Goal: Information Seeking & Learning: Learn about a topic

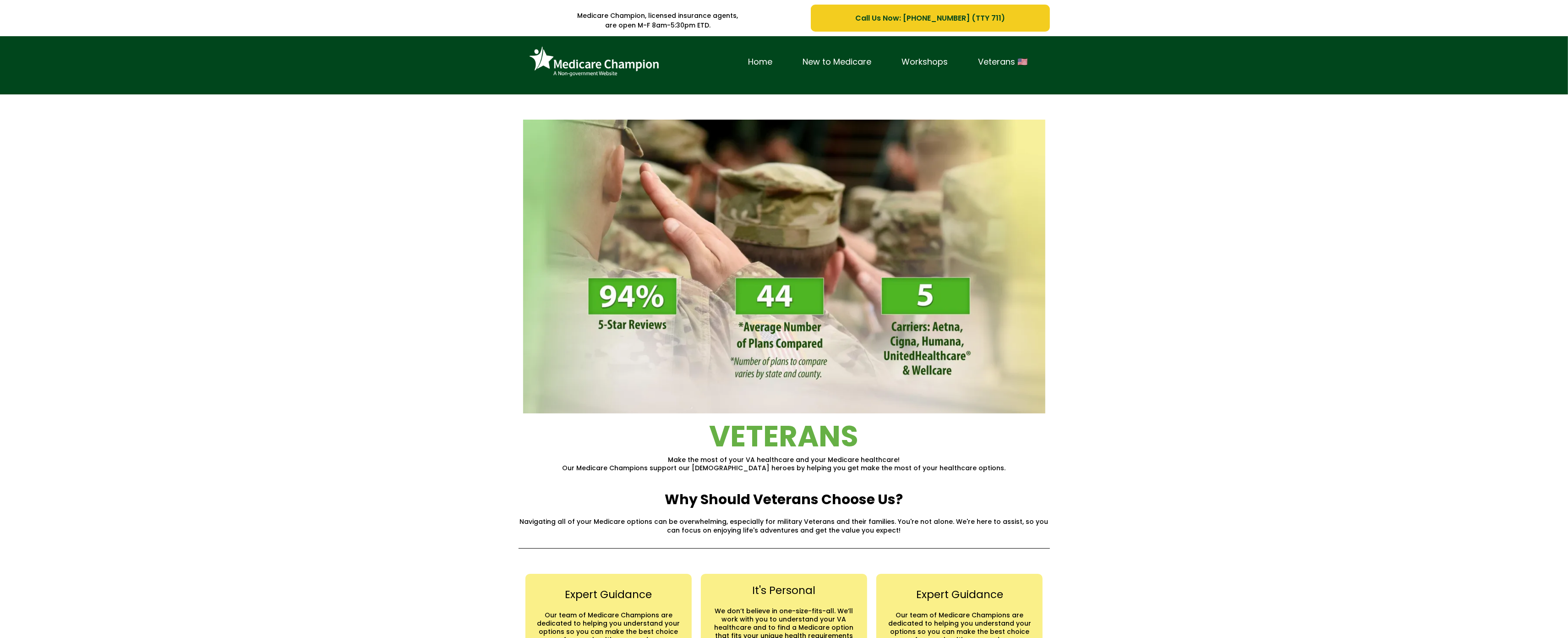
click at [68, 50] on div "Home New to Medicare Workshops Veterans 🇺🇸" at bounding box center [784, 65] width 1568 height 58
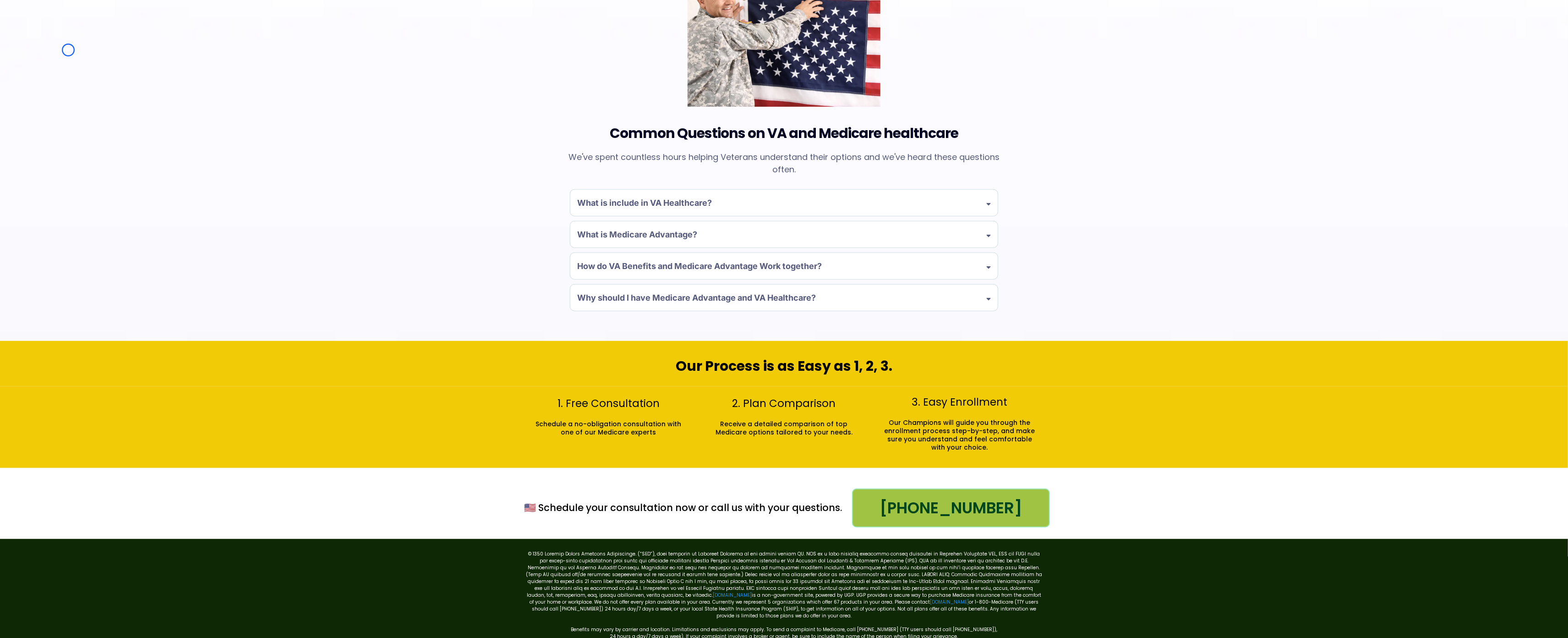
scroll to position [740, 0]
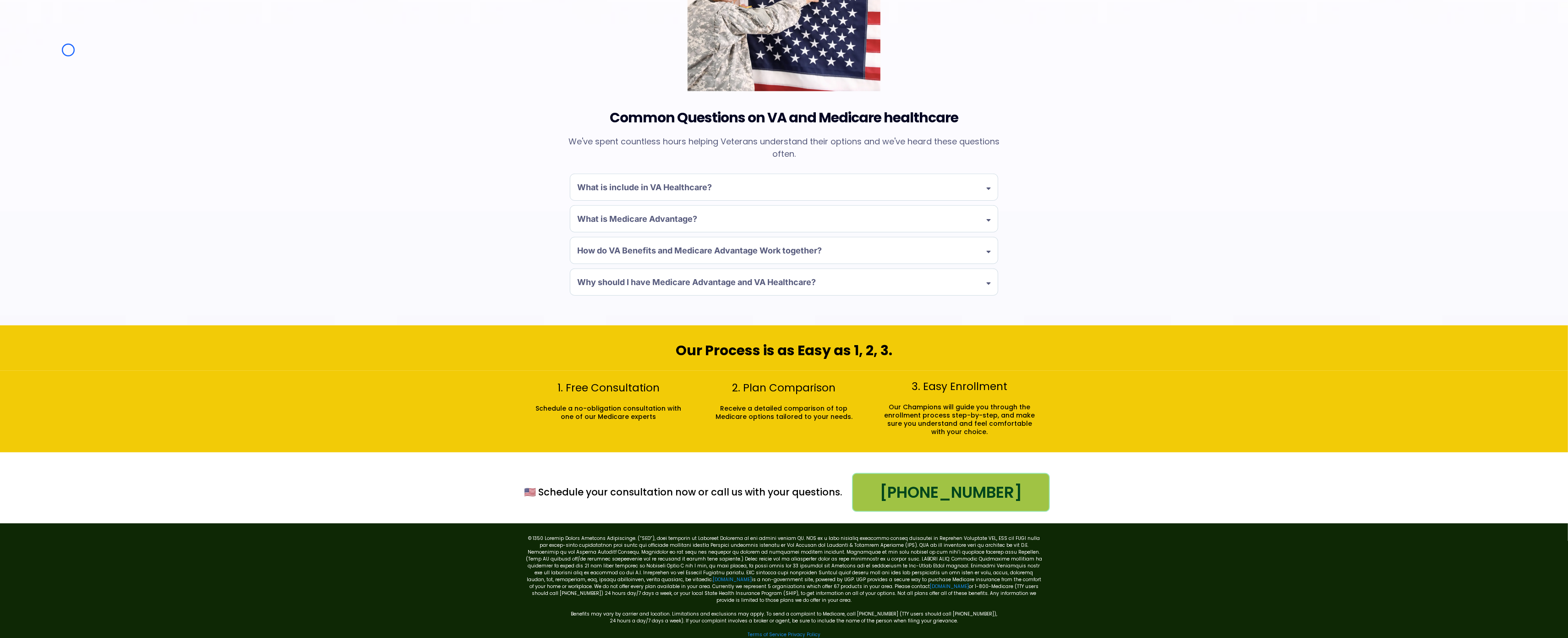
click at [68, 50] on div "Common Questions on VA and Medicare healthcare We've spent countless hours help…" at bounding box center [784, 130] width 1568 height 391
click at [47, 84] on div "Common Questions on VA and Medicare healthcare We've spent countless hours help…" at bounding box center [784, 130] width 1568 height 391
click at [58, 47] on div "Common Questions on VA and Medicare healthcare We've spent countless hours help…" at bounding box center [784, 130] width 1568 height 391
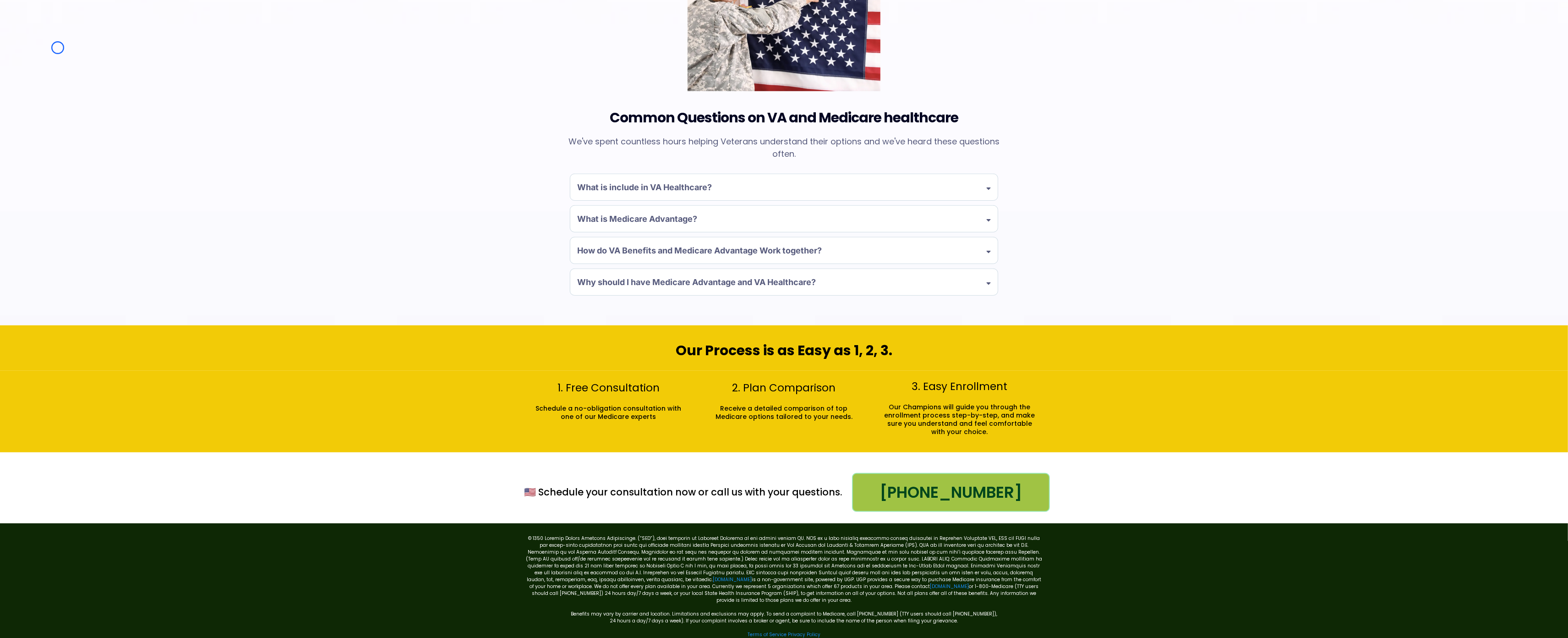
scroll to position [758, 0]
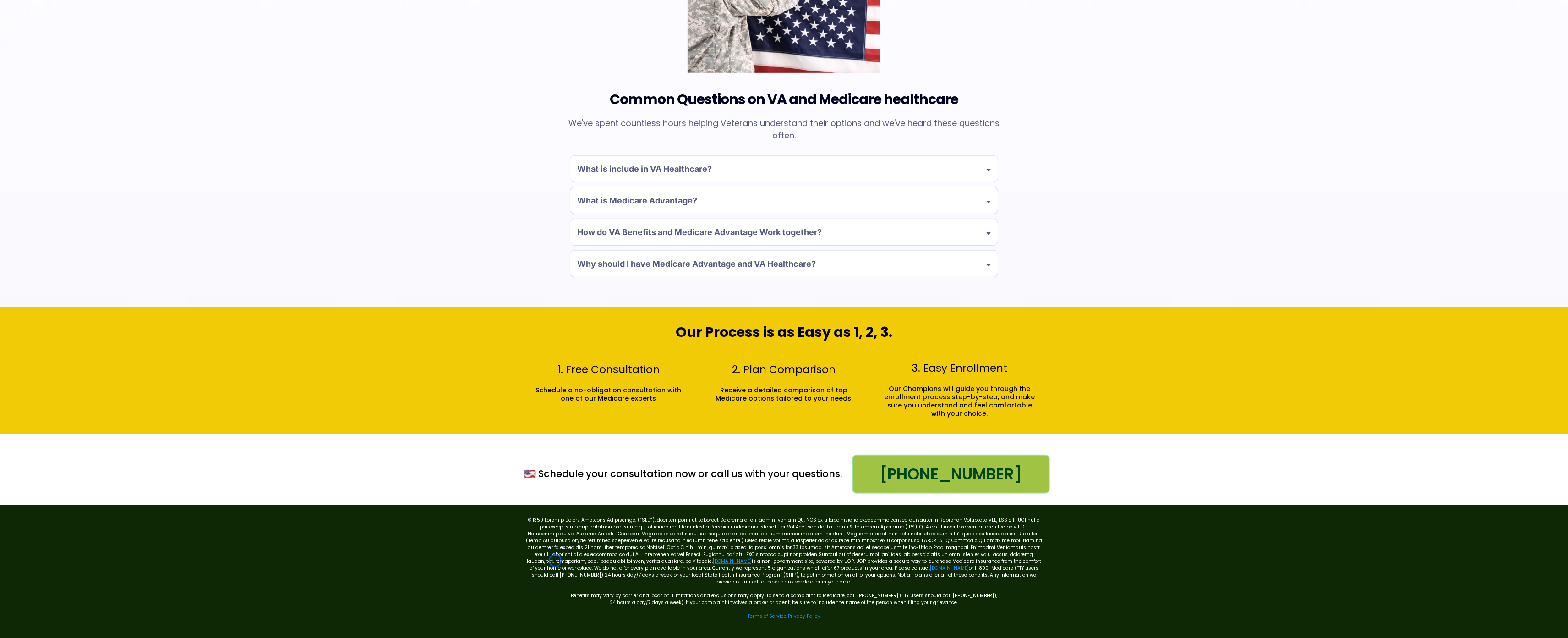
click at [713, 560] on link "[DOMAIN_NAME]" at bounding box center [732, 561] width 39 height 7
click at [713, 562] on link "[DOMAIN_NAME]" at bounding box center [732, 561] width 39 height 7
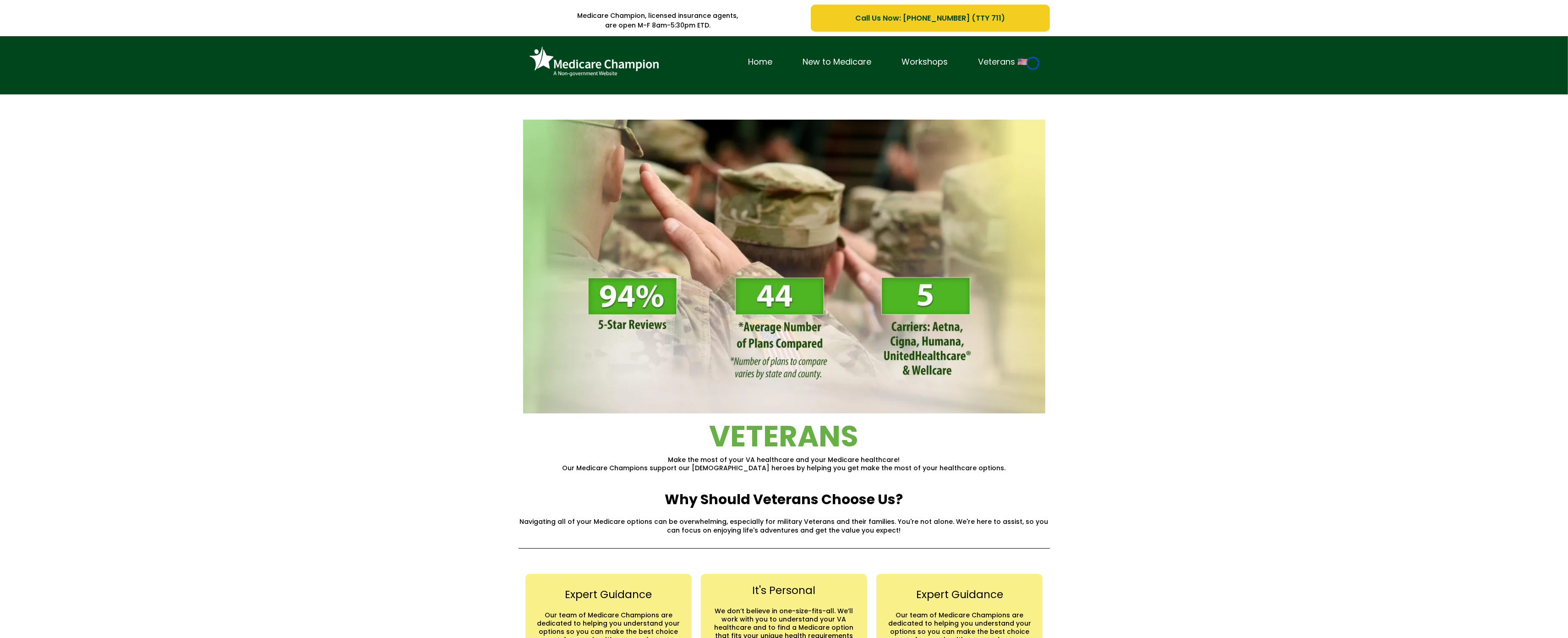
click at [1033, 63] on link "Veterans 🇺🇸" at bounding box center [1003, 61] width 80 height 14
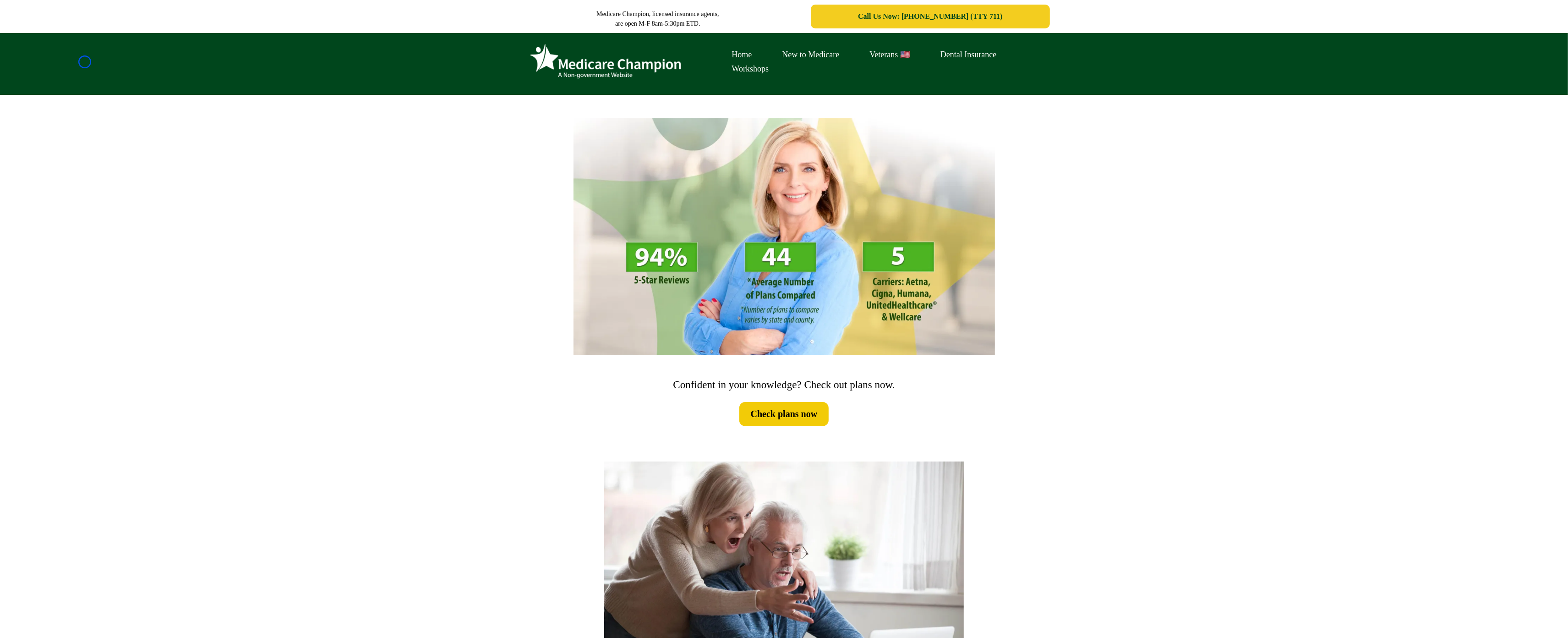
click at [85, 62] on div "Home New to Medicare Veterans 🇺🇸 Dental Insurance Workshops" at bounding box center [784, 64] width 1568 height 62
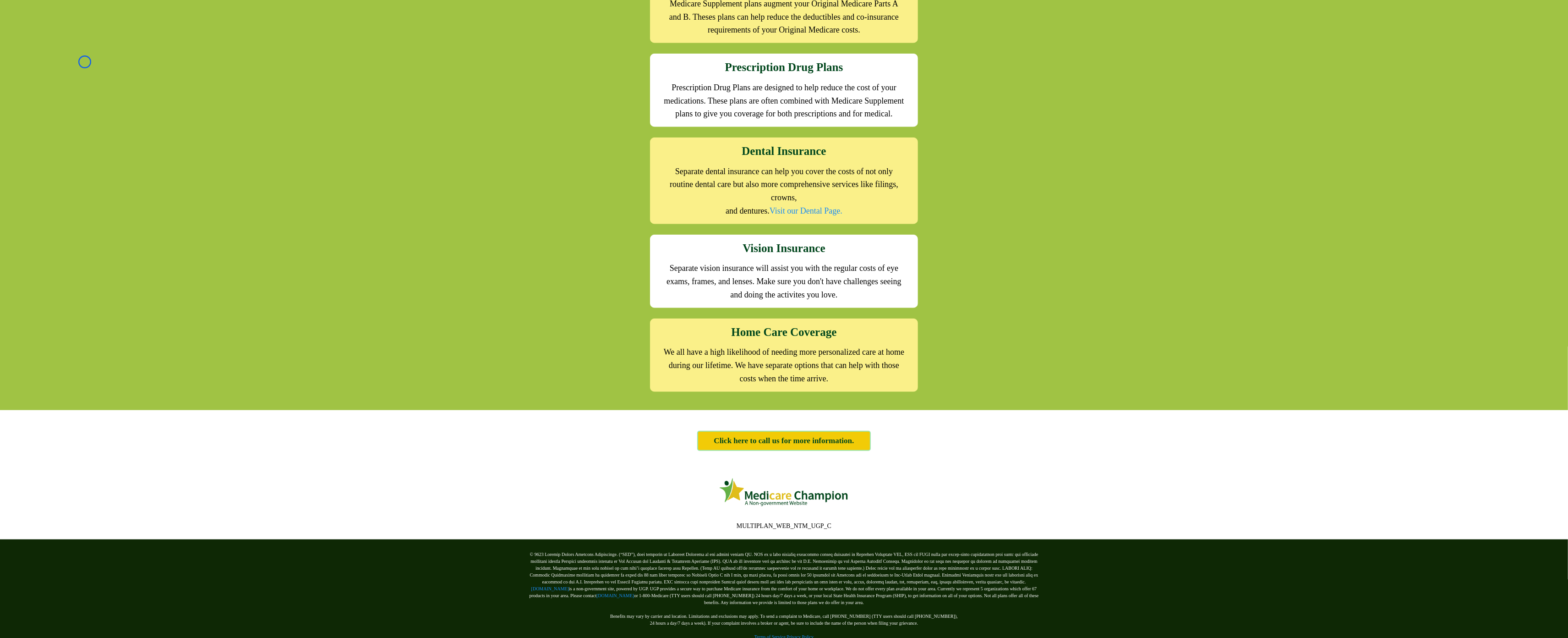
scroll to position [1078, 0]
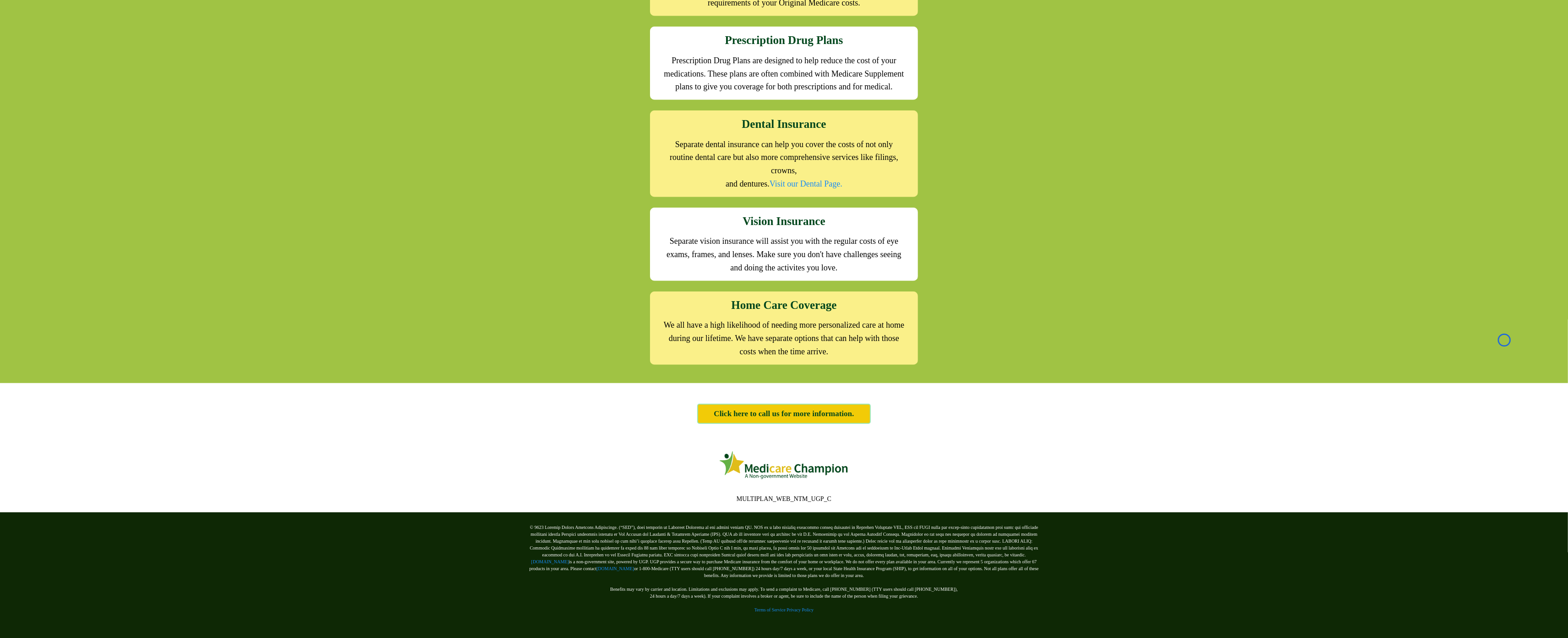
click at [85, 62] on div "We offer the full suite of options for Medicare recipients Every person has a u…" at bounding box center [784, 62] width 1568 height 642
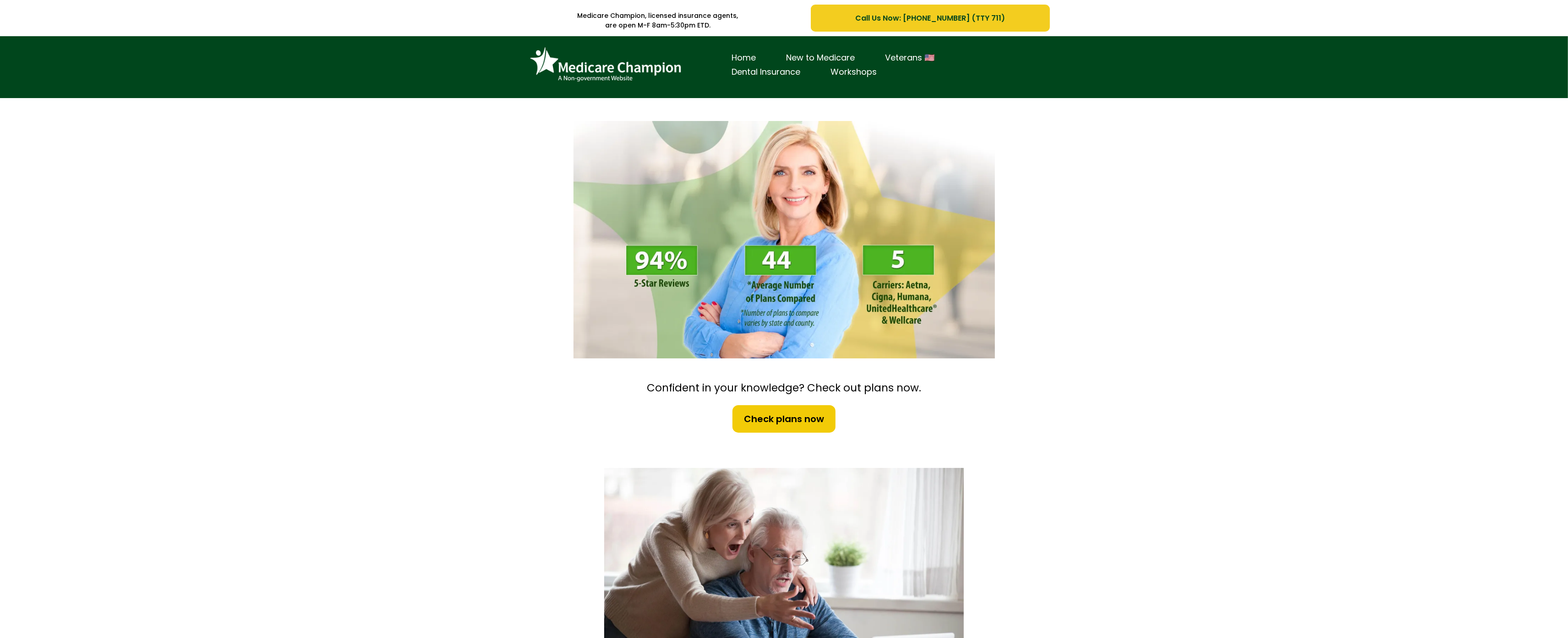
click at [82, 58] on div "Home New to Medicare Veterans 🇺🇸 Dental Insurance Workshops" at bounding box center [784, 67] width 1568 height 62
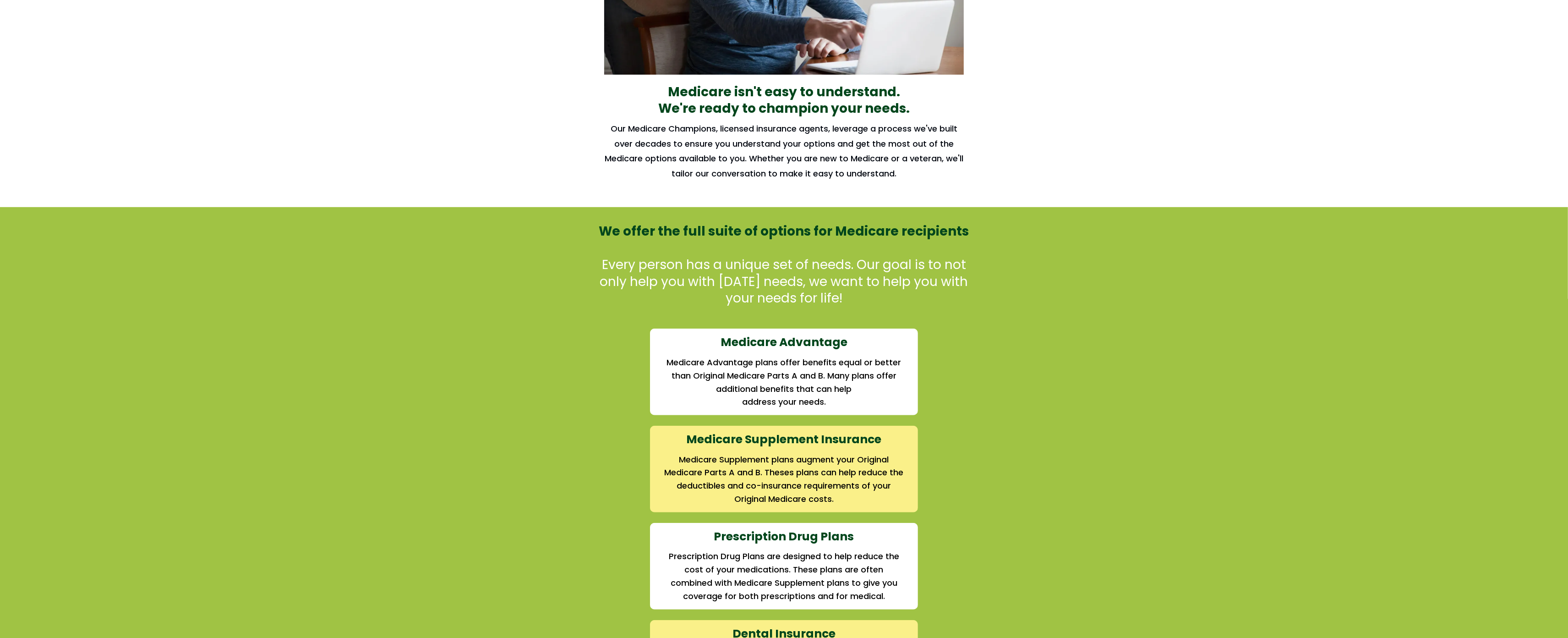
scroll to position [696, 0]
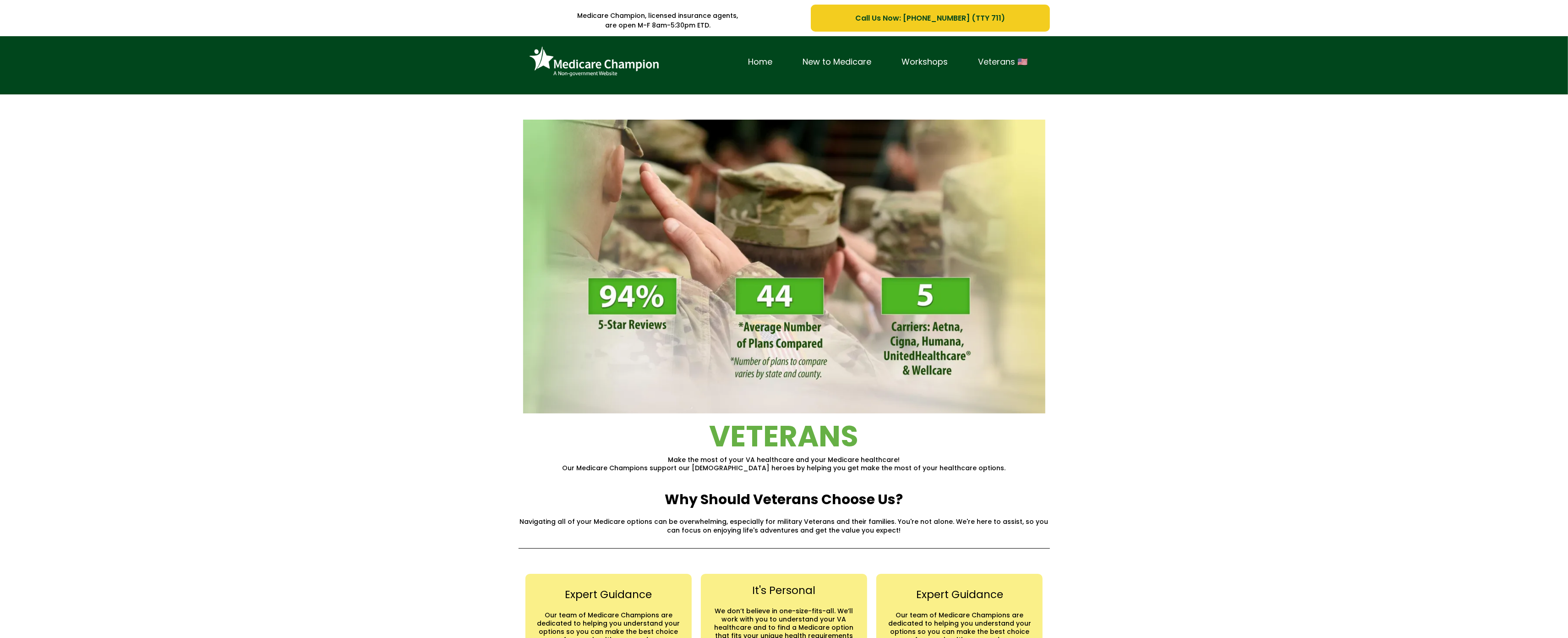
click at [1033, 63] on link "Veterans 🇺🇸" at bounding box center [1003, 61] width 80 height 14
click at [73, 86] on div "Home New to Medicare Workshops Veterans 🇺🇸" at bounding box center [784, 65] width 1568 height 58
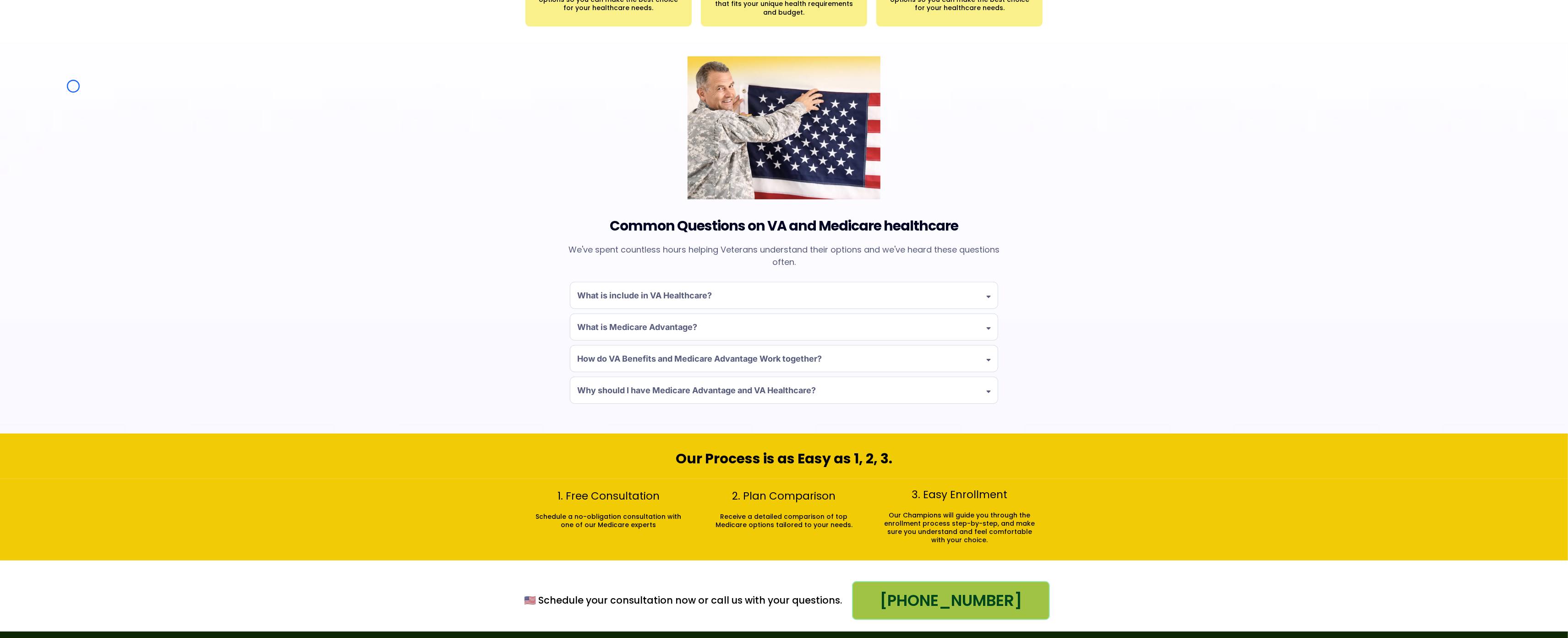
scroll to position [695, 0]
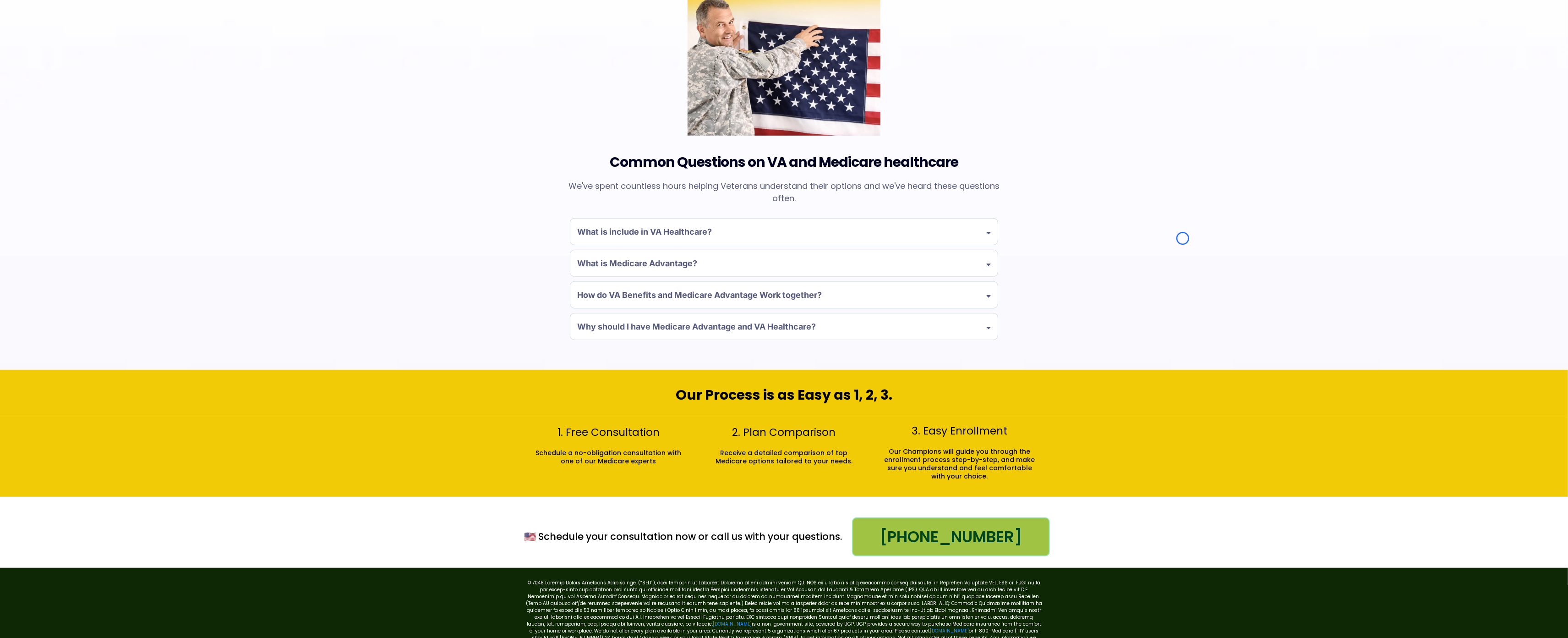
click at [73, 86] on div "Common Questions on VA and Medicare healthcare We've spent countless hours help…" at bounding box center [784, 174] width 1568 height 391
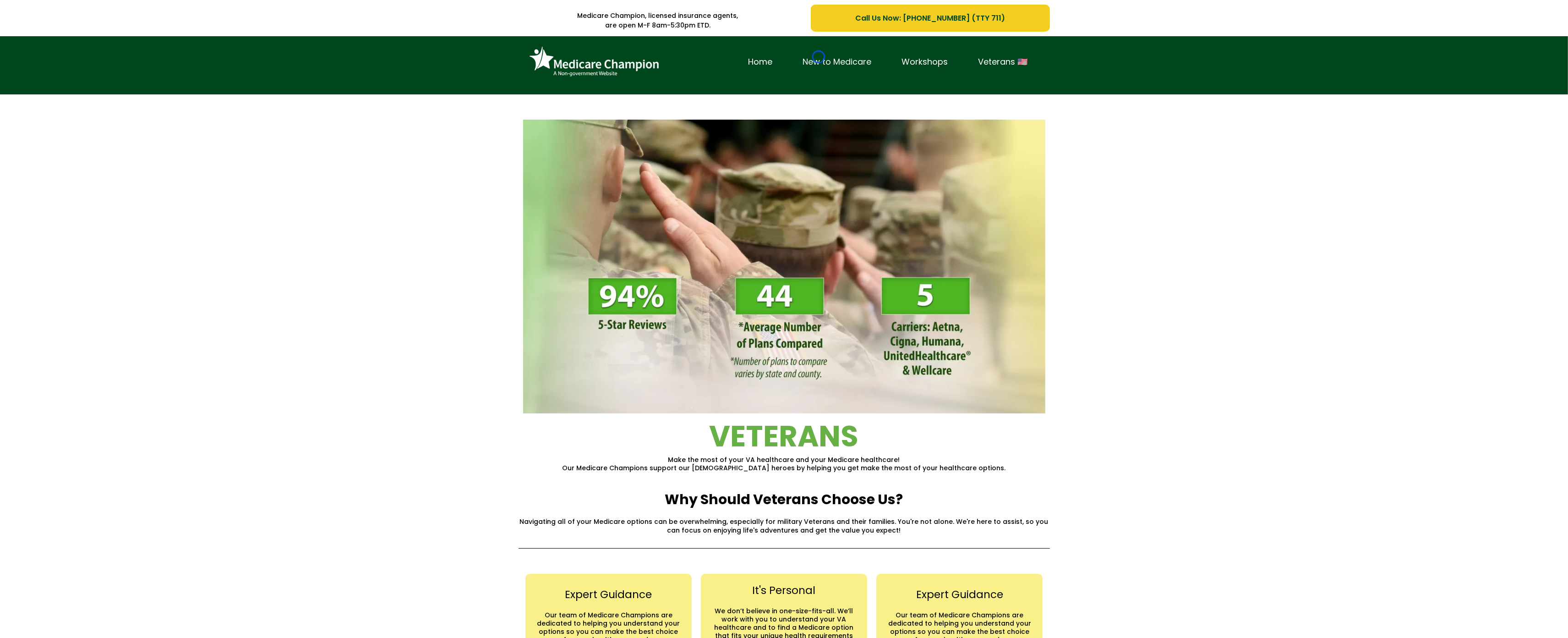
click at [819, 57] on link "New to Medicare" at bounding box center [837, 61] width 99 height 14
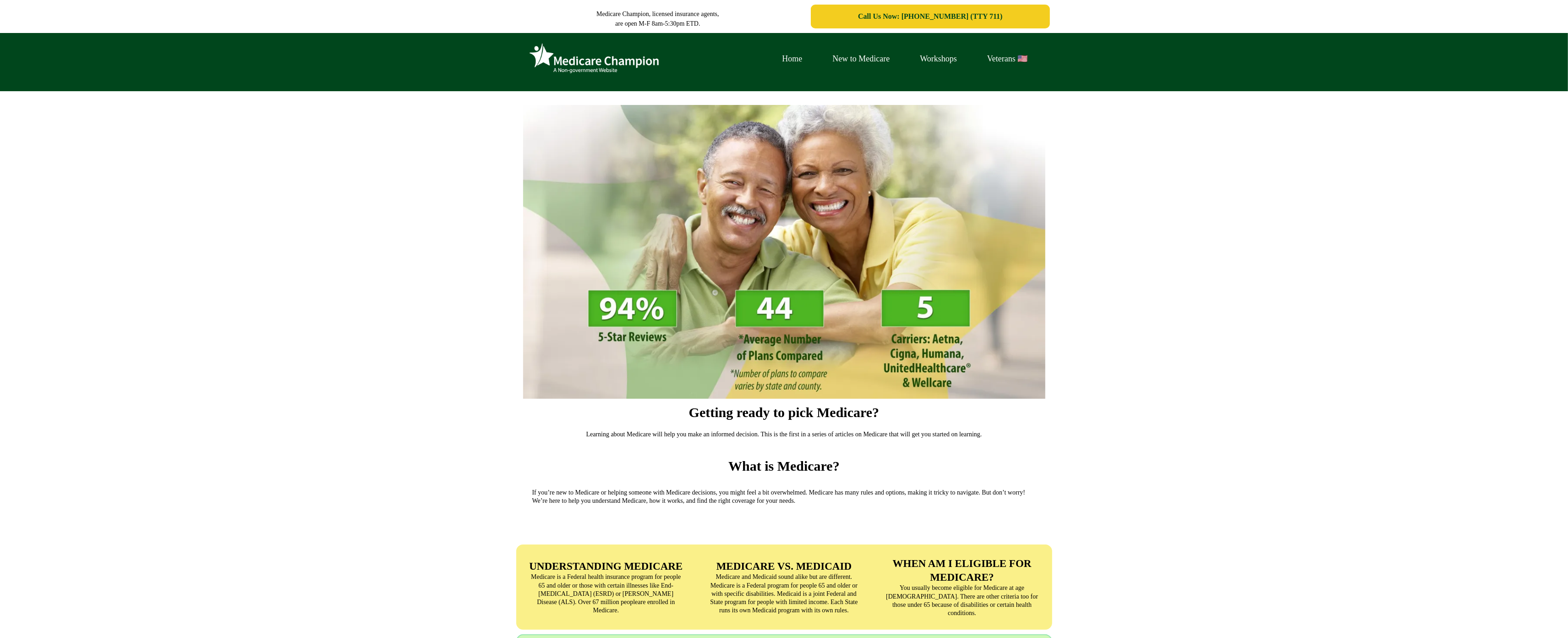
click at [817, 57] on link "Home" at bounding box center [793, 58] width 51 height 14
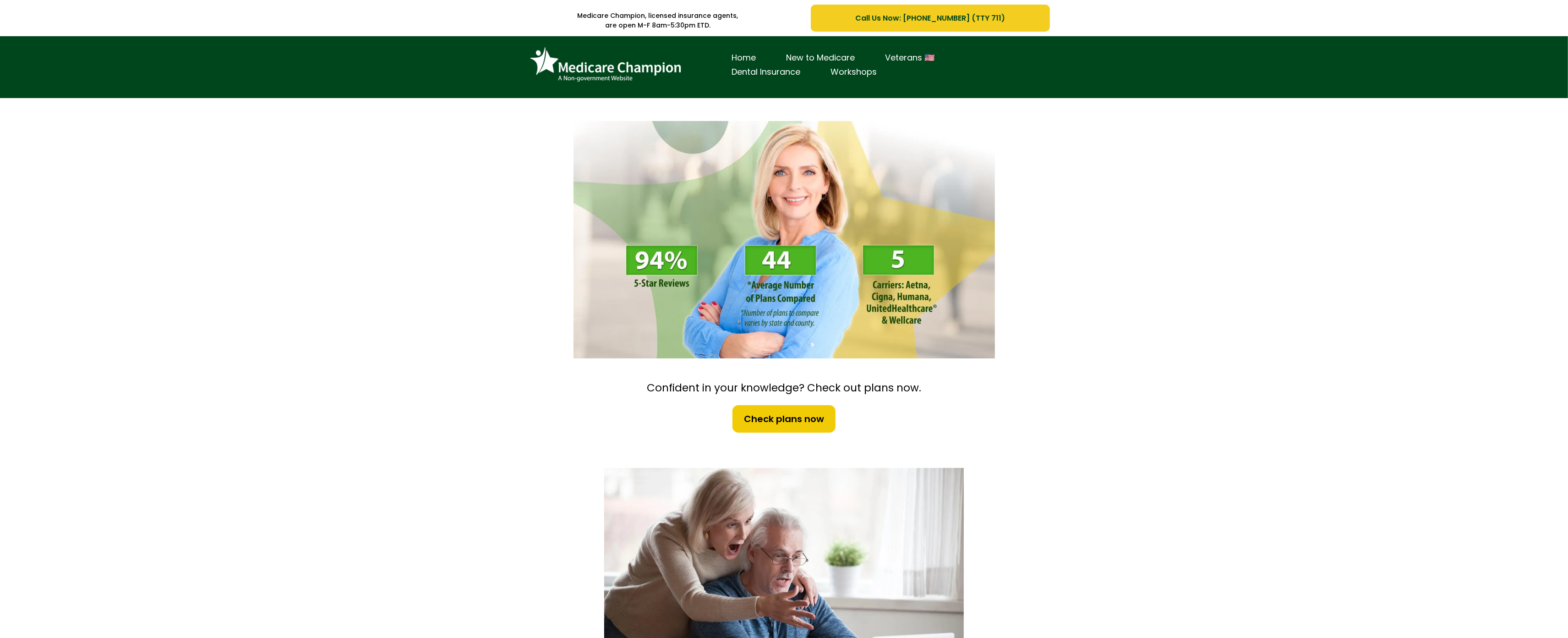
click at [71, 76] on div "Home New to Medicare Veterans 🇺🇸 Dental Insurance Workshops" at bounding box center [784, 67] width 1568 height 62
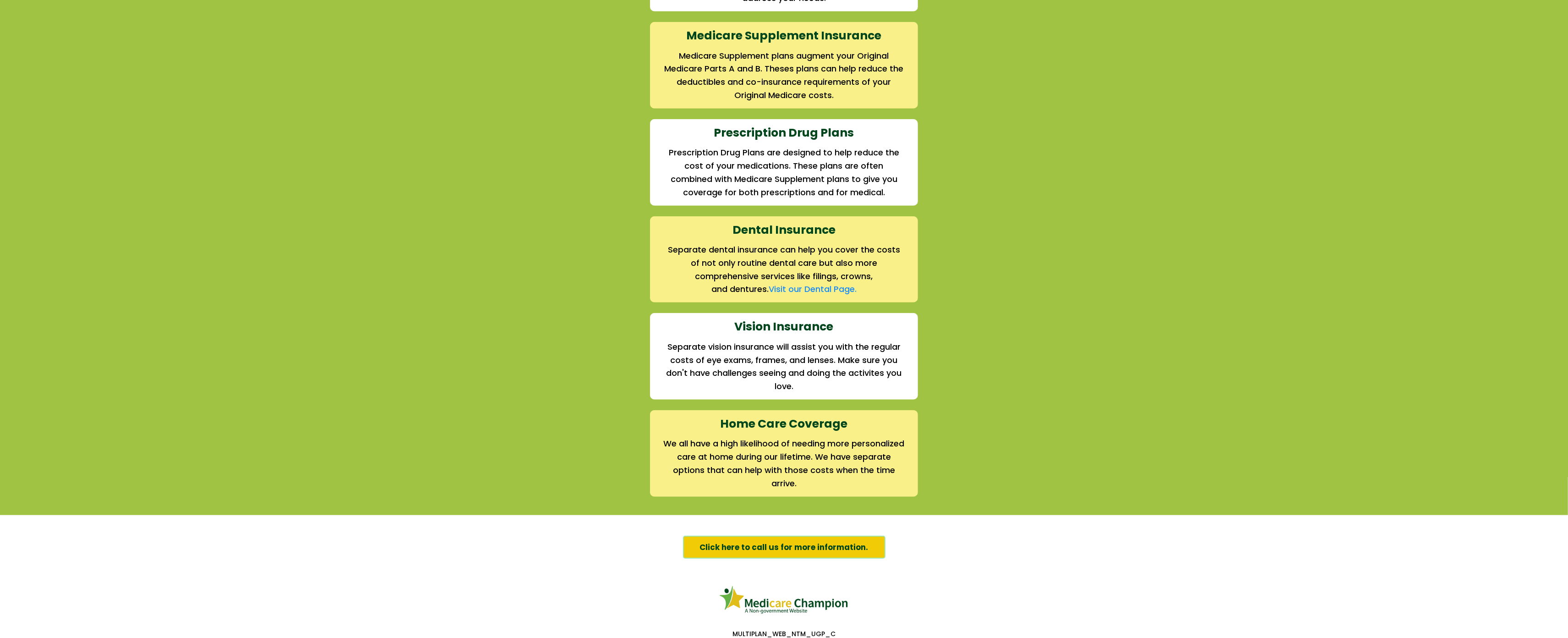
scroll to position [1053, 0]
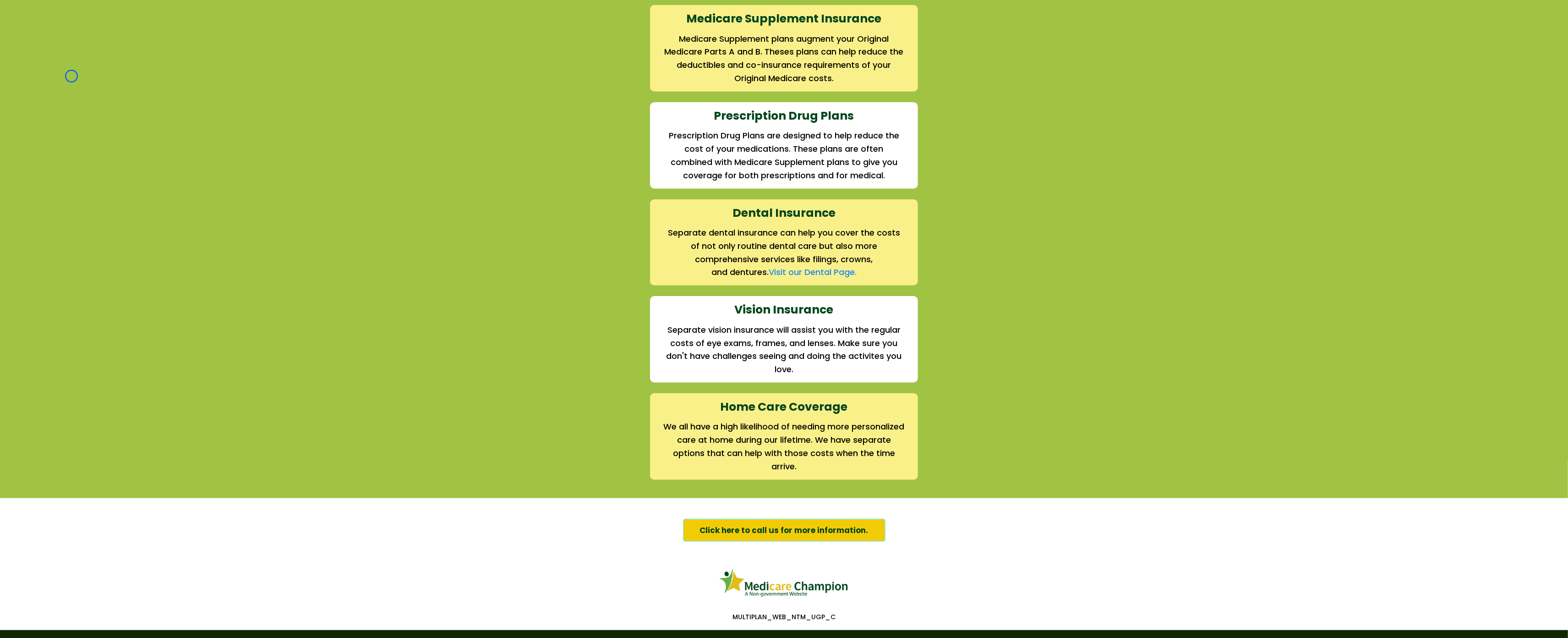
click at [71, 76] on div "We offer the full suite of options for Medicare recipients Every person has a u…" at bounding box center [784, 142] width 1568 height 711
